Goal: Information Seeking & Learning: Learn about a topic

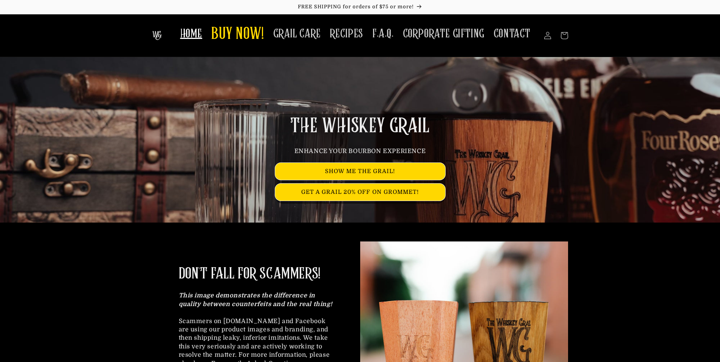
click at [179, 267] on h2 "DON'T FALL FOR SCAMMERS!" at bounding box center [250, 274] width 142 height 20
click at [314, 31] on span "GRAIL CARE" at bounding box center [297, 33] width 48 height 15
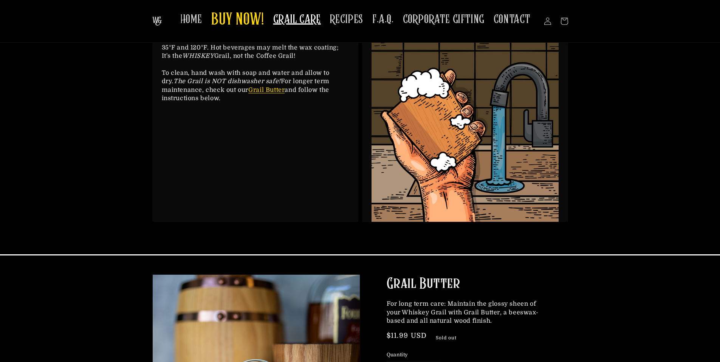
scroll to position [77, 0]
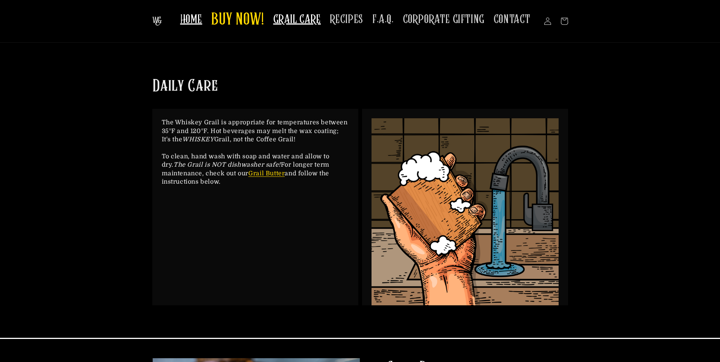
click at [188, 16] on span "HOME" at bounding box center [191, 19] width 22 height 15
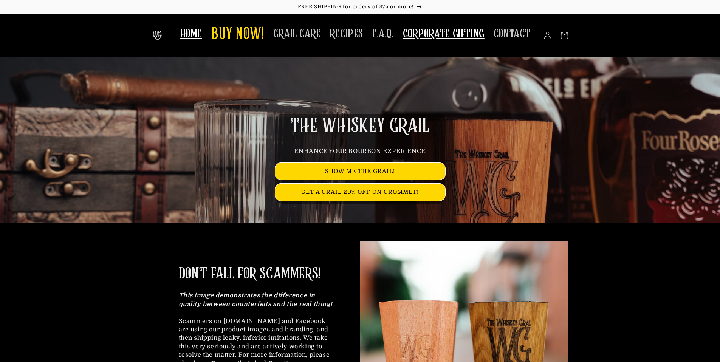
click at [431, 34] on span "CORPORATE GIFTING" at bounding box center [444, 33] width 82 height 15
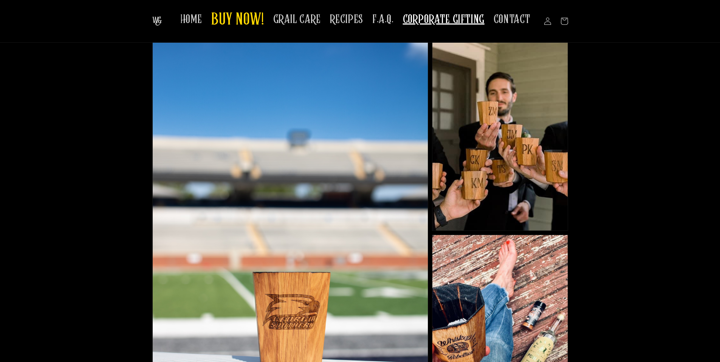
scroll to position [70, 0]
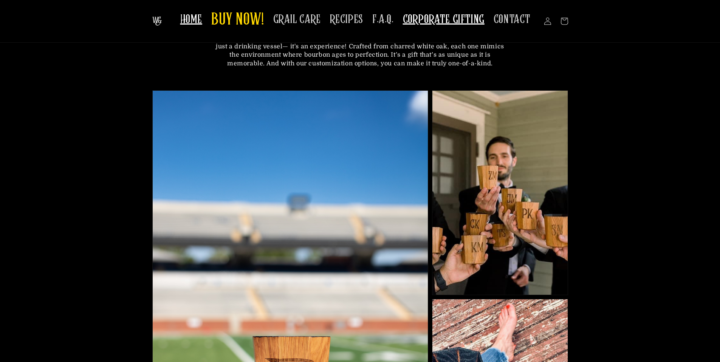
click at [189, 19] on span "HOME" at bounding box center [191, 19] width 22 height 15
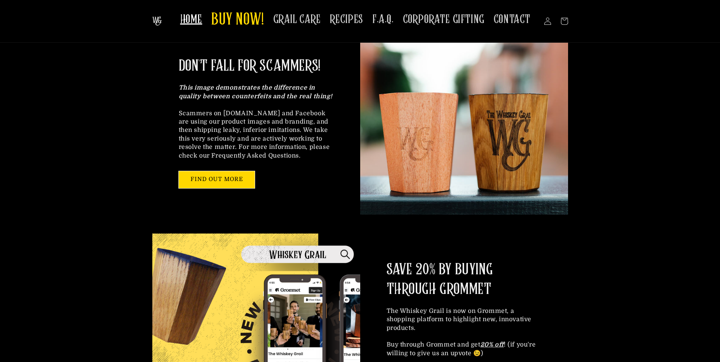
scroll to position [206, 0]
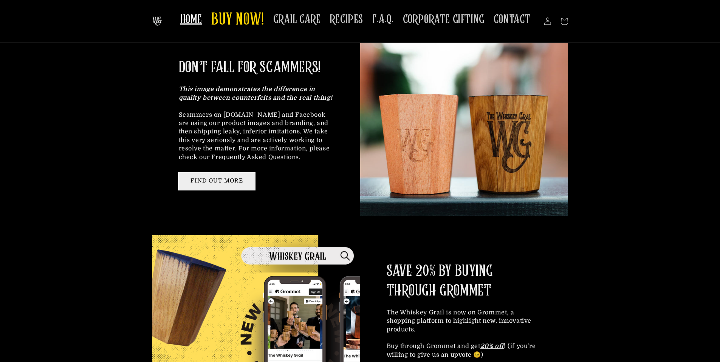
click at [233, 188] on link "FIND OUT MORE" at bounding box center [217, 181] width 76 height 17
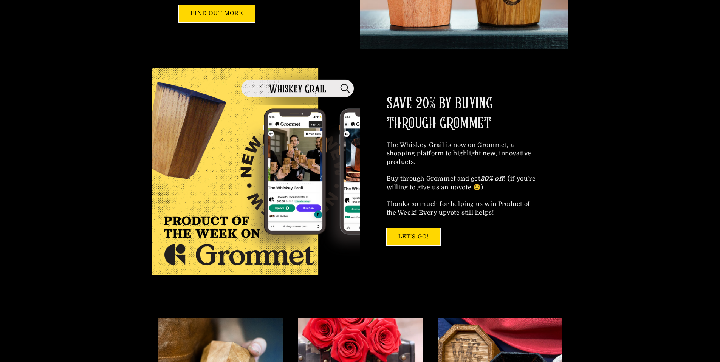
scroll to position [402, 0]
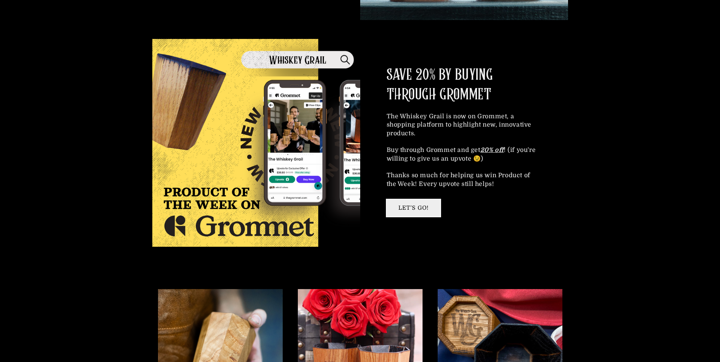
click at [425, 211] on link "LET'S GO!" at bounding box center [413, 207] width 54 height 17
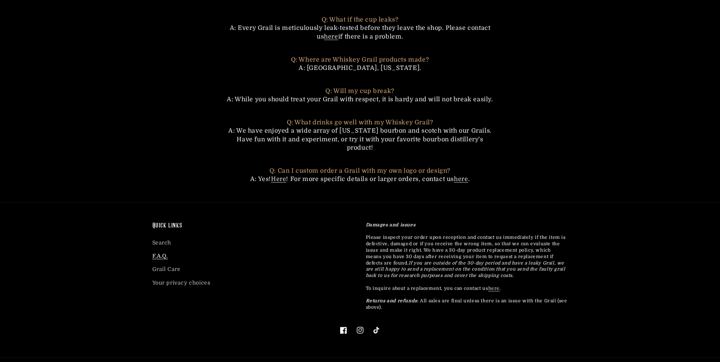
scroll to position [544, 0]
